Goal: Task Accomplishment & Management: Manage account settings

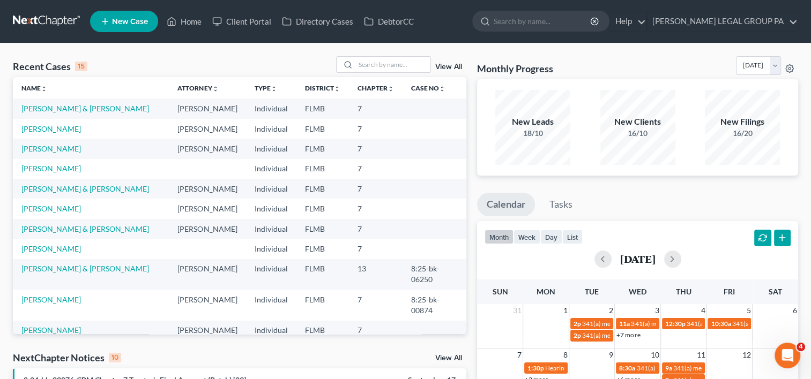
click at [367, 68] on input "search" at bounding box center [392, 65] width 75 height 16
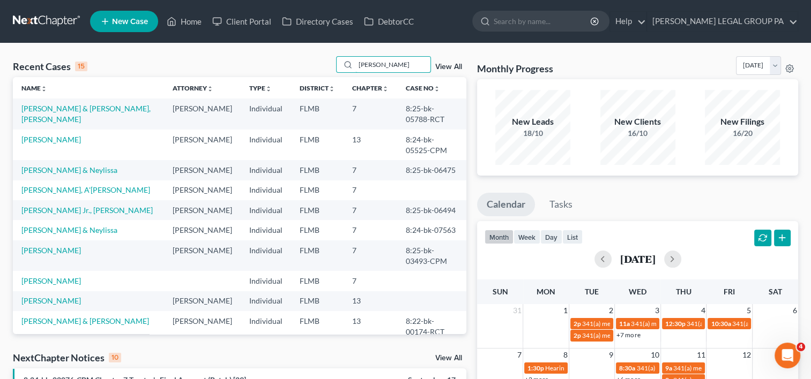
type input "williams"
click at [61, 136] on link "[PERSON_NAME]" at bounding box center [50, 139] width 59 height 9
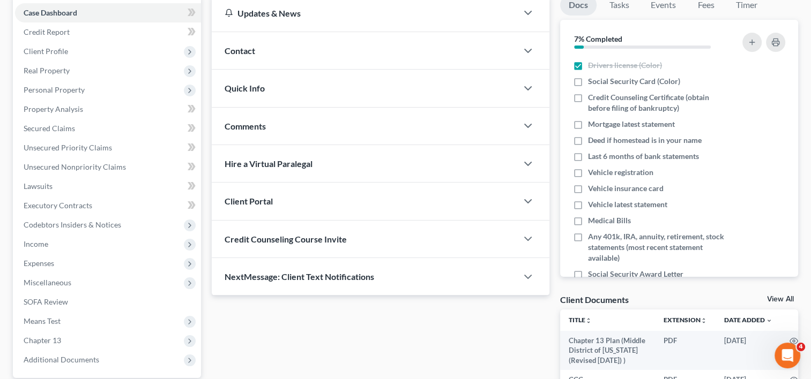
scroll to position [212, 0]
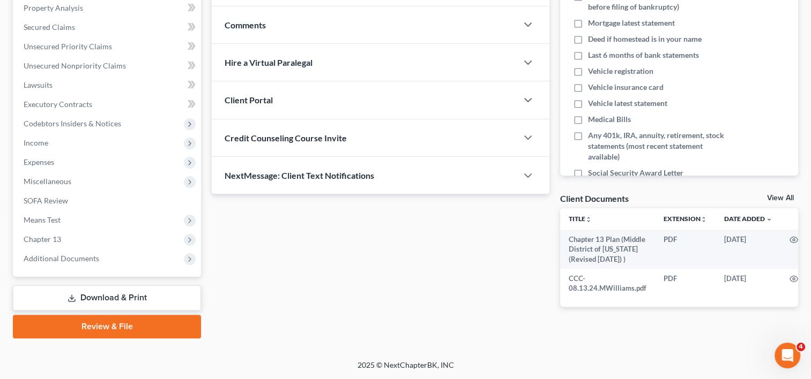
click at [100, 250] on span "Additional Documents" at bounding box center [108, 258] width 186 height 19
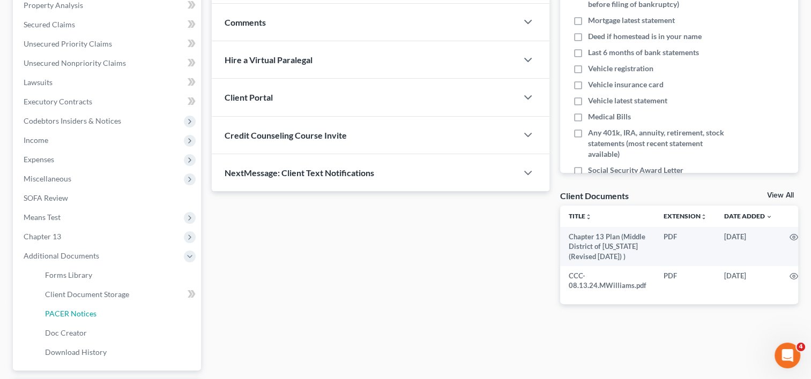
click at [96, 311] on link "PACER Notices" at bounding box center [118, 313] width 165 height 19
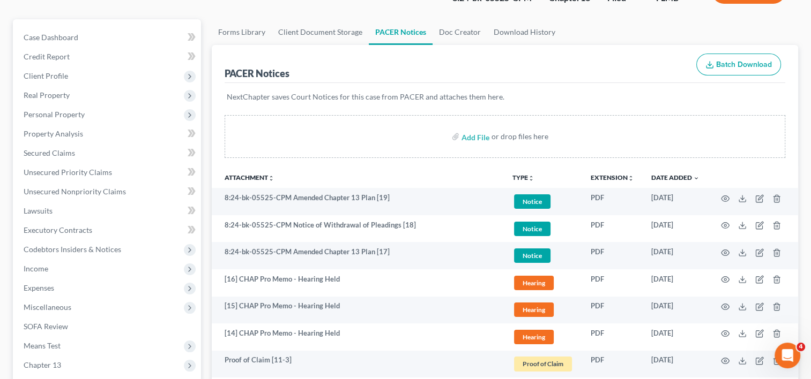
scroll to position [178, 0]
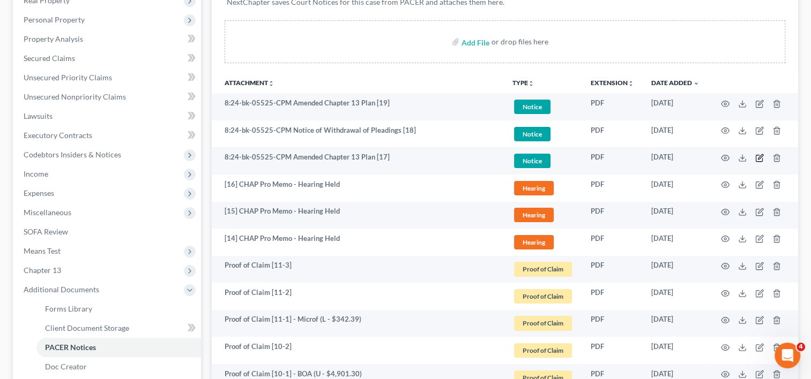
click at [760, 157] on icon "button" at bounding box center [759, 158] width 9 height 9
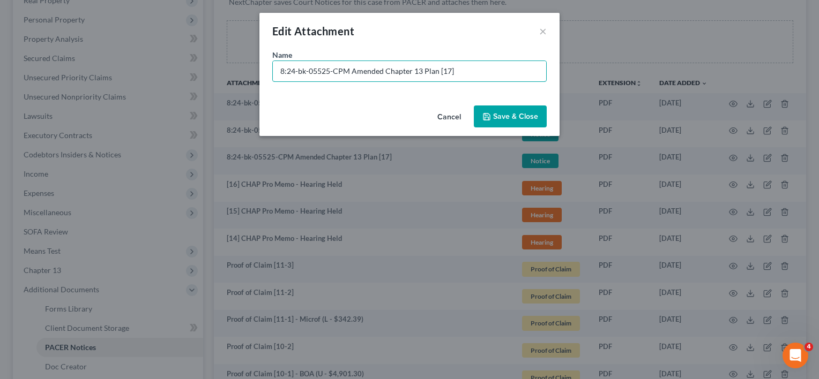
drag, startPoint x: 347, startPoint y: 69, endPoint x: 144, endPoint y: 65, distance: 203.7
click at [144, 65] on div "Edit Attachment × Name * 8:24-bk-05525-CPM Amended Chapter 13 Plan [17] Cancel …" at bounding box center [409, 189] width 819 height 379
click at [296, 71] on input "[17] Amended Chapter 13 Plan" at bounding box center [409, 71] width 273 height 20
click at [296, 71] on input "[17] First Amended Chapter 13 Plan" at bounding box center [409, 71] width 273 height 20
type input "[17] WITHDRAWN | First Amended Chapter 13 Plan"
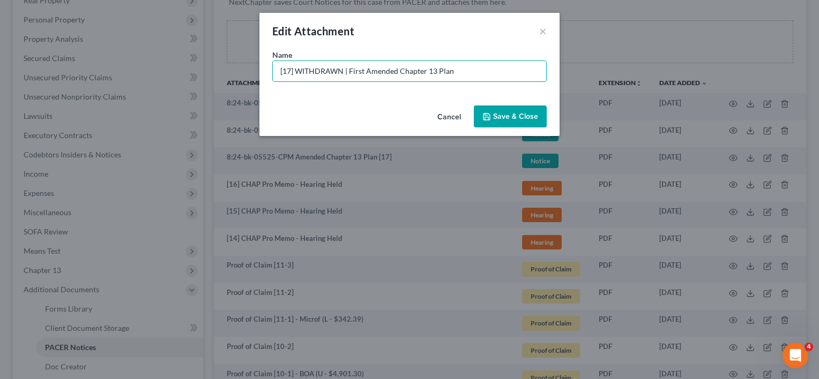
click at [489, 116] on icon "button" at bounding box center [486, 117] width 9 height 9
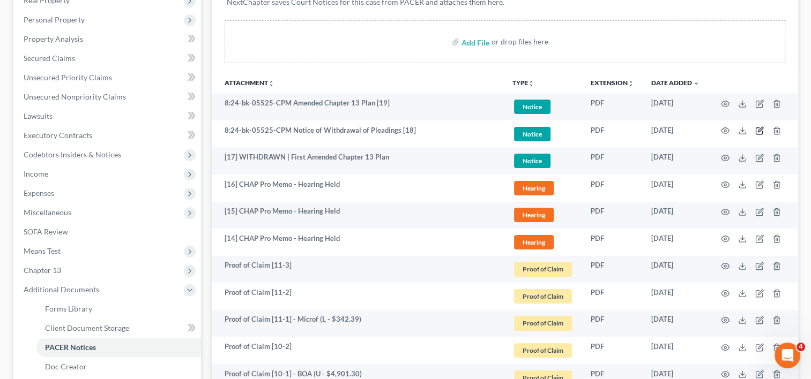
click at [761, 128] on icon "button" at bounding box center [760, 130] width 5 height 5
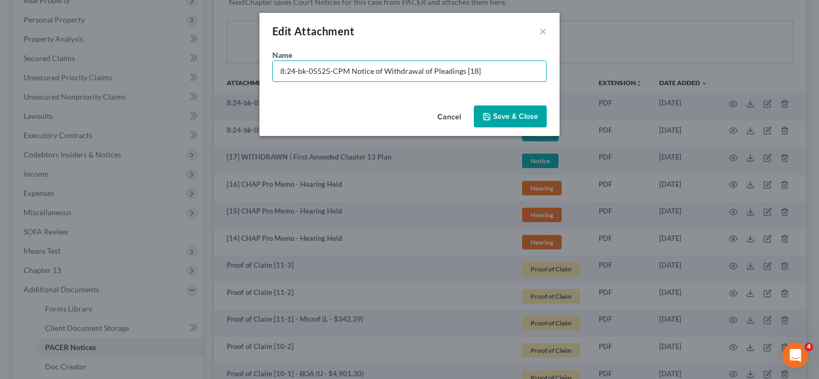
drag, startPoint x: 347, startPoint y: 71, endPoint x: -28, endPoint y: 78, distance: 375.2
type input "[18] Notice of Withdrawal of Doc. 17"
click at [500, 120] on span "Save & Close" at bounding box center [515, 116] width 45 height 9
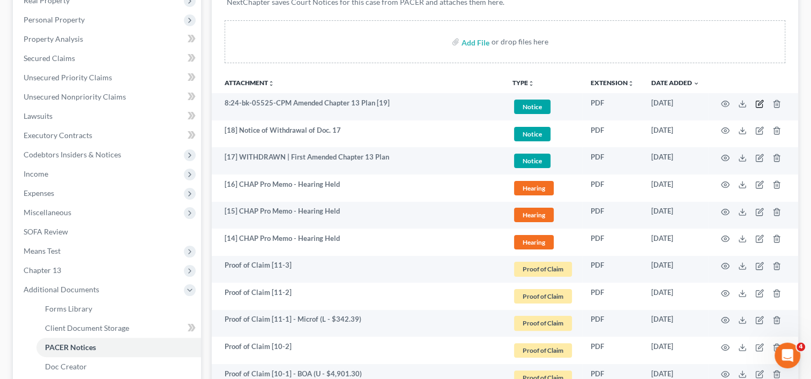
click at [759, 105] on icon "button" at bounding box center [759, 104] width 9 height 9
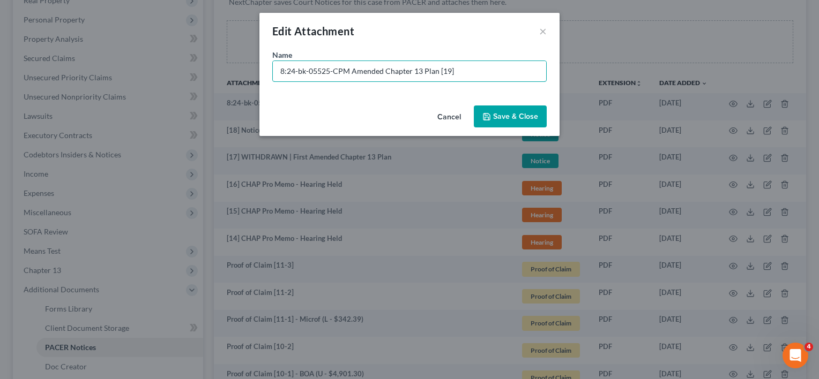
drag, startPoint x: 350, startPoint y: 70, endPoint x: -77, endPoint y: 70, distance: 427.2
type input "[19] First Amended Chapter 13 Plan"
click at [488, 110] on button "Save & Close" at bounding box center [510, 117] width 73 height 23
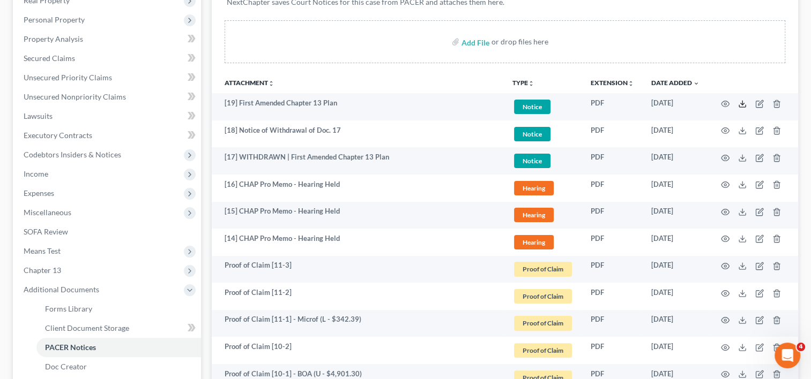
click at [743, 102] on icon at bounding box center [742, 104] width 9 height 9
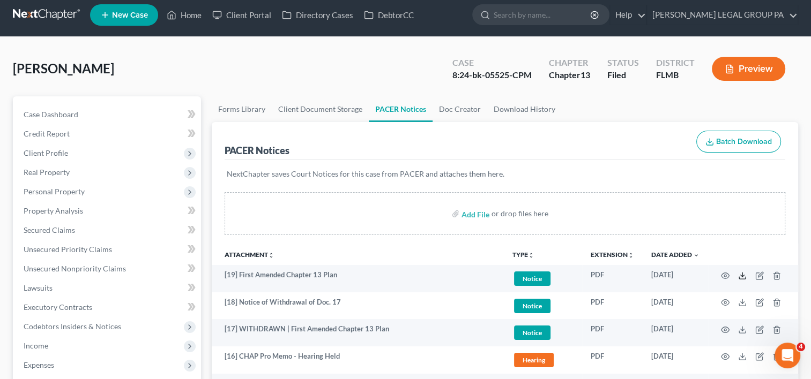
scroll to position [0, 0]
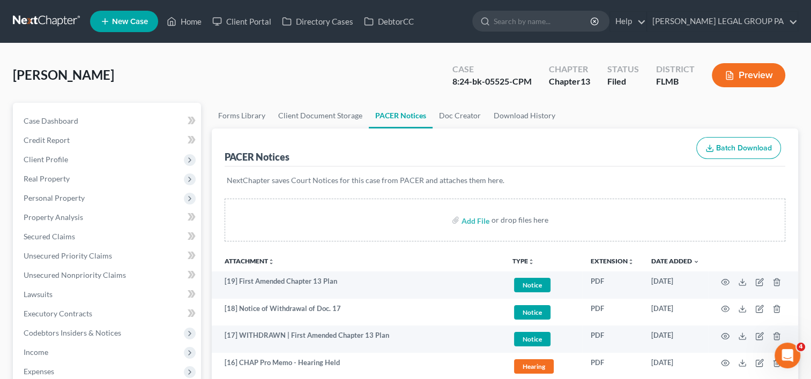
click at [47, 14] on link at bounding box center [47, 21] width 69 height 19
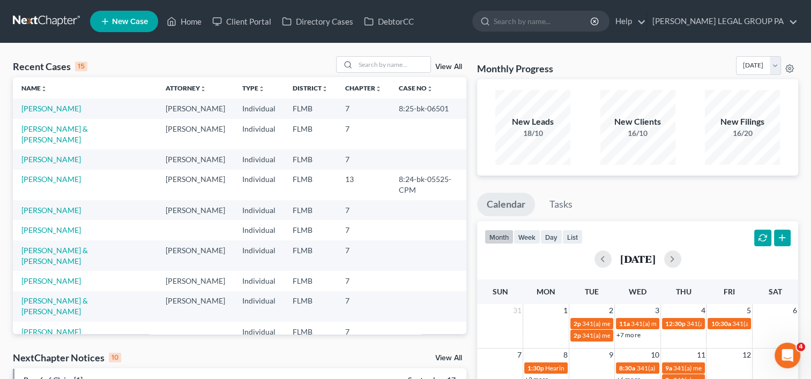
click at [42, 24] on link at bounding box center [47, 21] width 69 height 19
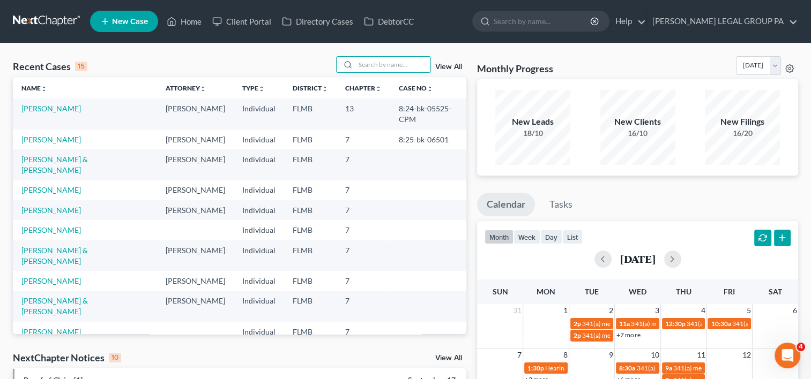
click at [361, 62] on input "search" at bounding box center [392, 65] width 75 height 16
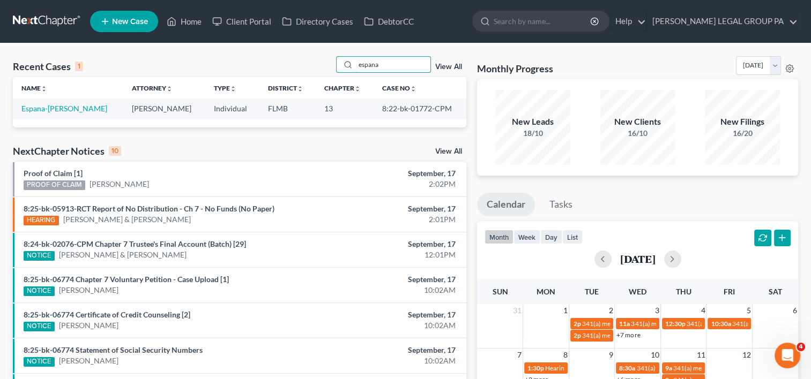
type input "espana"
click at [71, 110] on link "Espana-[PERSON_NAME]" at bounding box center [64, 108] width 86 height 9
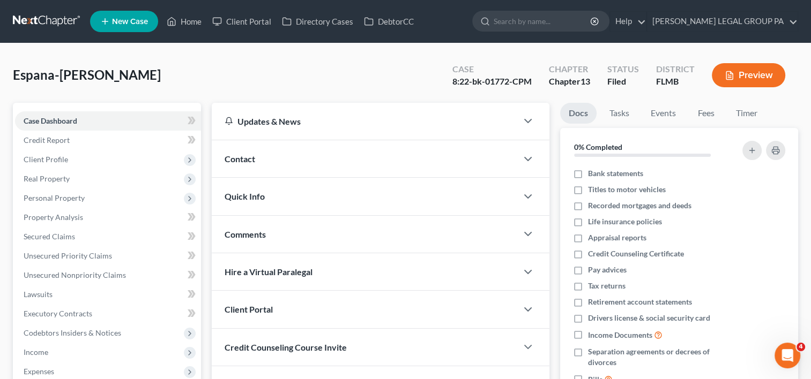
scroll to position [178, 0]
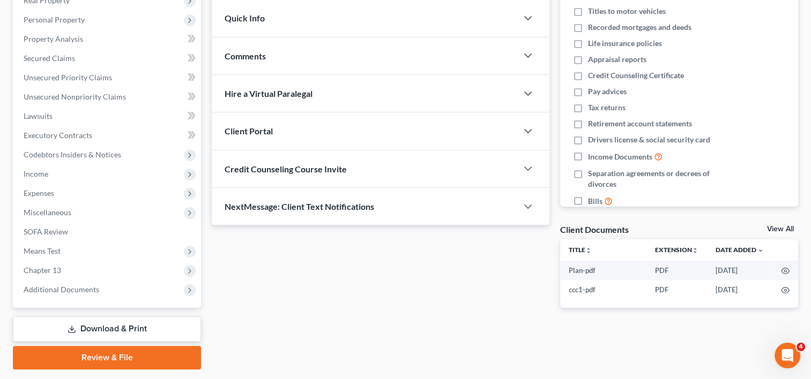
click at [103, 293] on span "Additional Documents" at bounding box center [108, 289] width 186 height 19
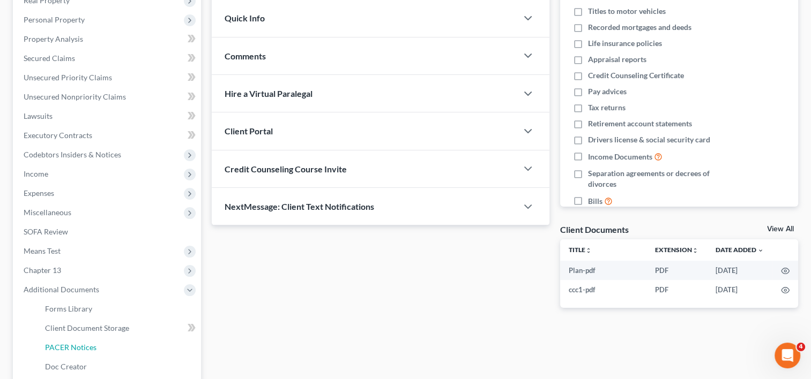
click at [99, 347] on link "PACER Notices" at bounding box center [118, 347] width 165 height 19
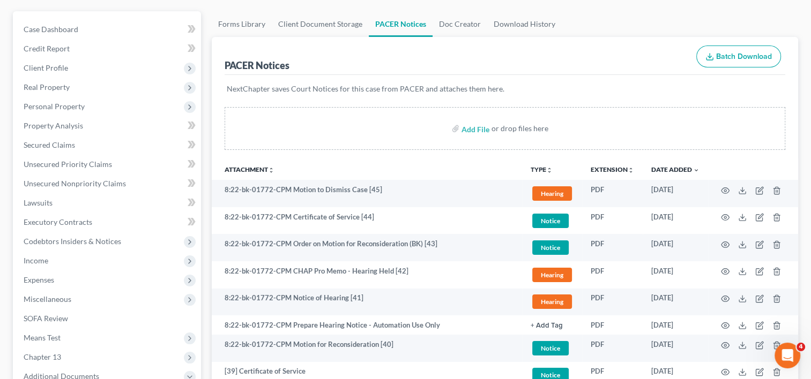
scroll to position [178, 0]
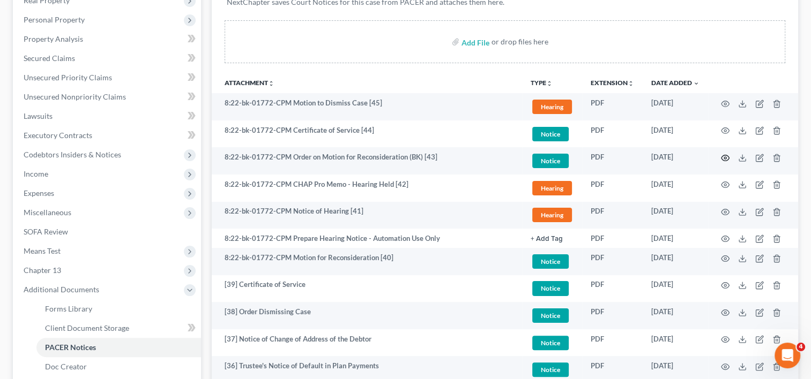
click at [722, 157] on icon "button" at bounding box center [725, 158] width 9 height 9
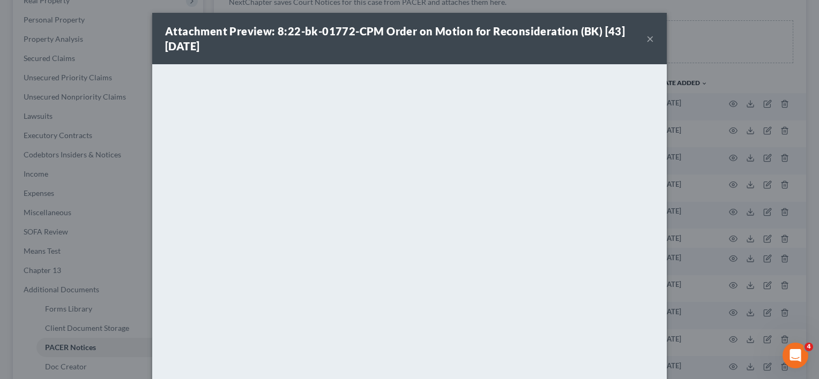
click at [646, 39] on button "×" at bounding box center [650, 38] width 8 height 13
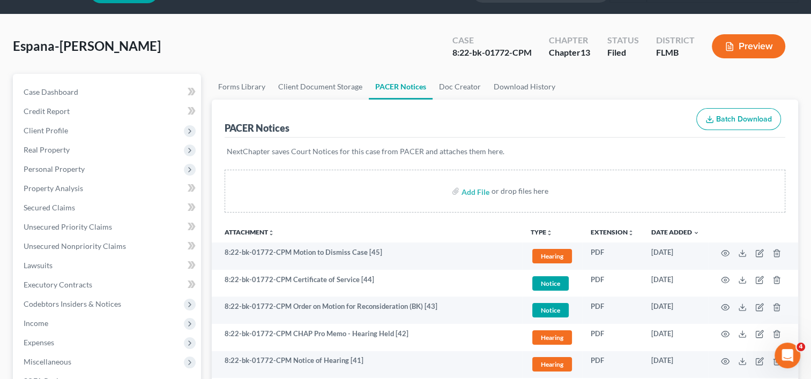
scroll to position [0, 0]
